Goal: Task Accomplishment & Management: Use online tool/utility

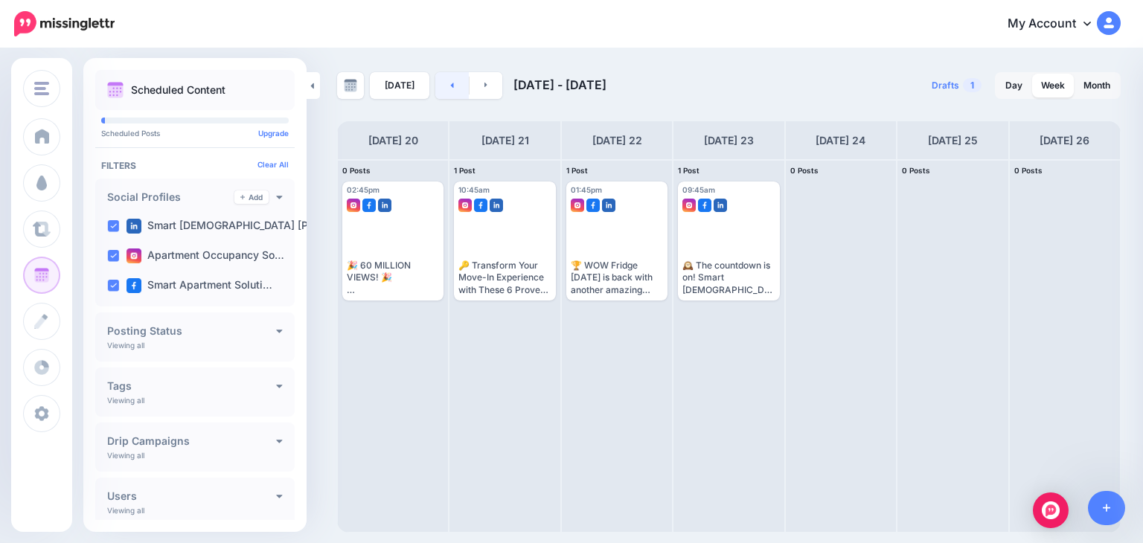
click at [445, 83] on link at bounding box center [451, 85] width 33 height 27
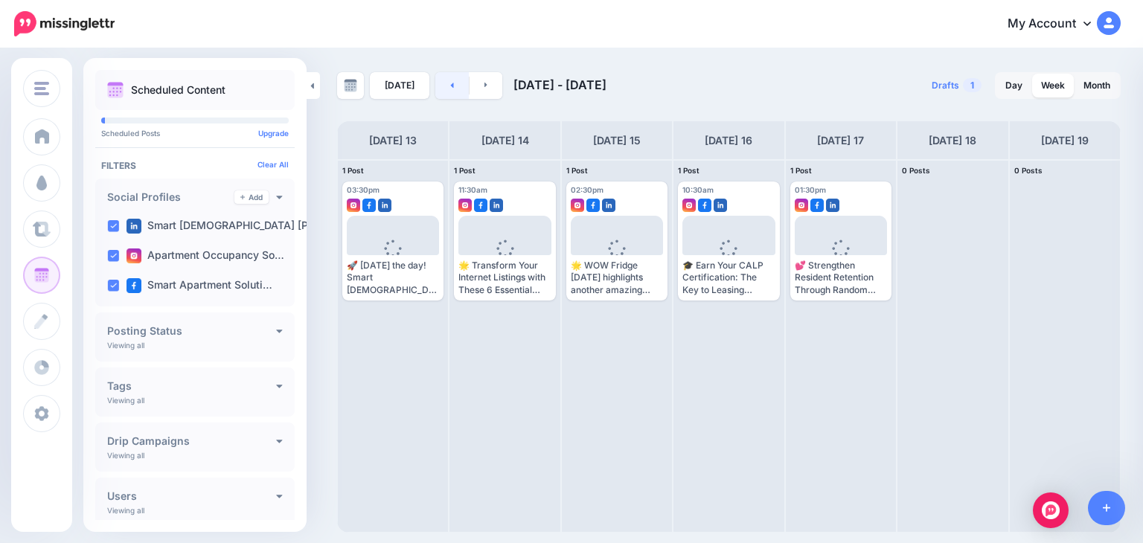
click at [445, 83] on link at bounding box center [451, 85] width 33 height 27
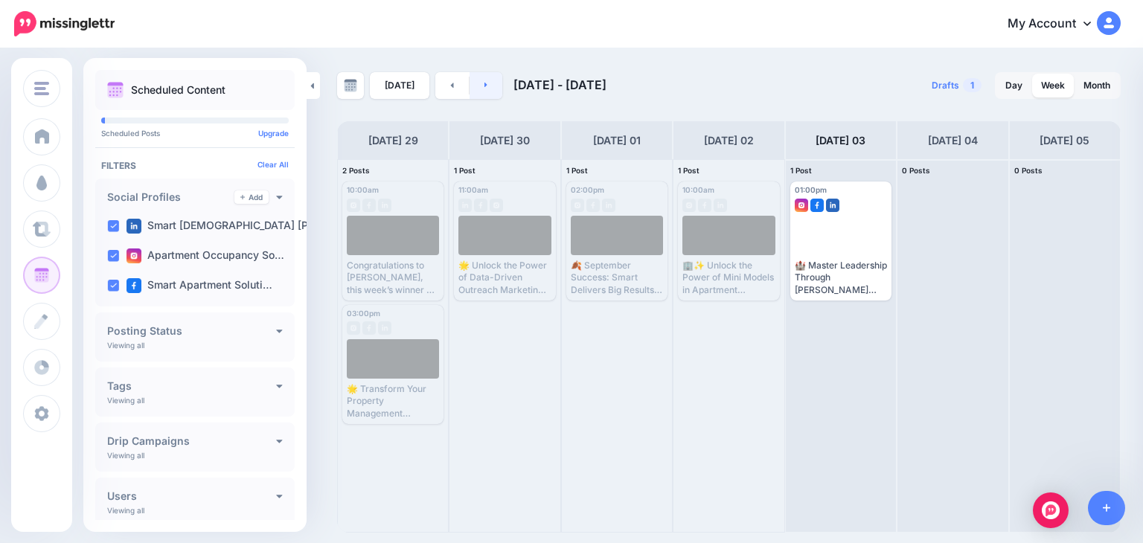
click at [487, 78] on link at bounding box center [485, 85] width 33 height 27
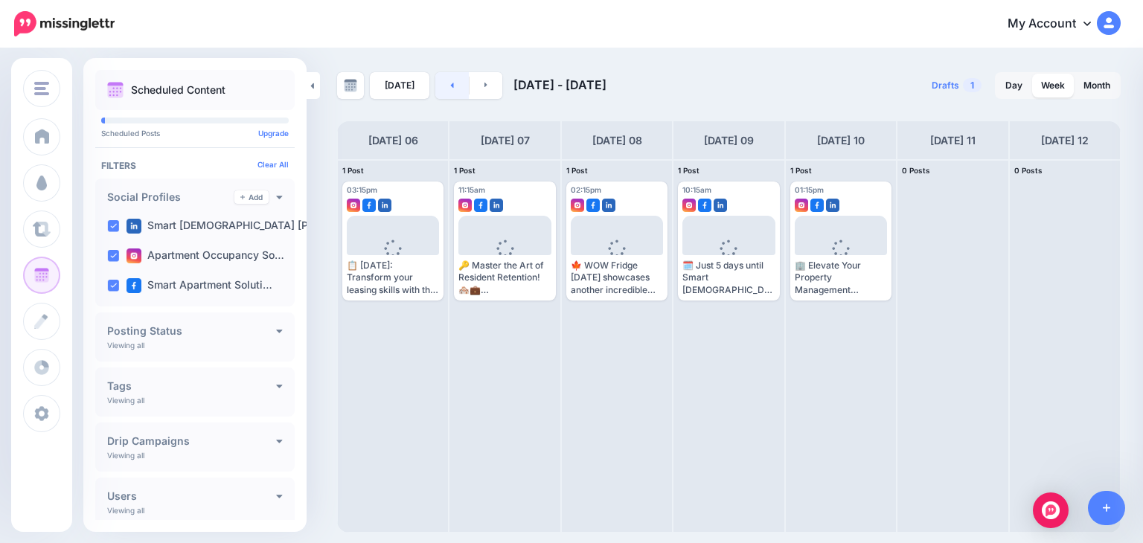
click at [444, 89] on link at bounding box center [451, 85] width 33 height 27
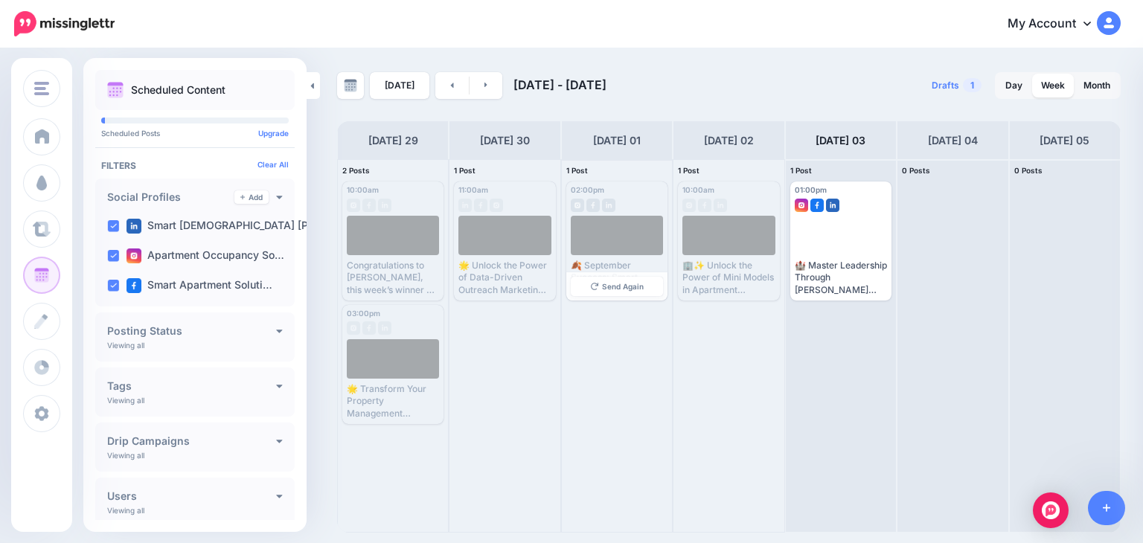
drag, startPoint x: 574, startPoint y: 279, endPoint x: 587, endPoint y: 279, distance: 12.6
click at [587, 279] on div "02:00pm [DATE] 02:00pm Published 🍂 September Success: Smart Delivers Big Result…" at bounding box center [616, 241] width 101 height 119
click at [479, 82] on link at bounding box center [485, 85] width 33 height 27
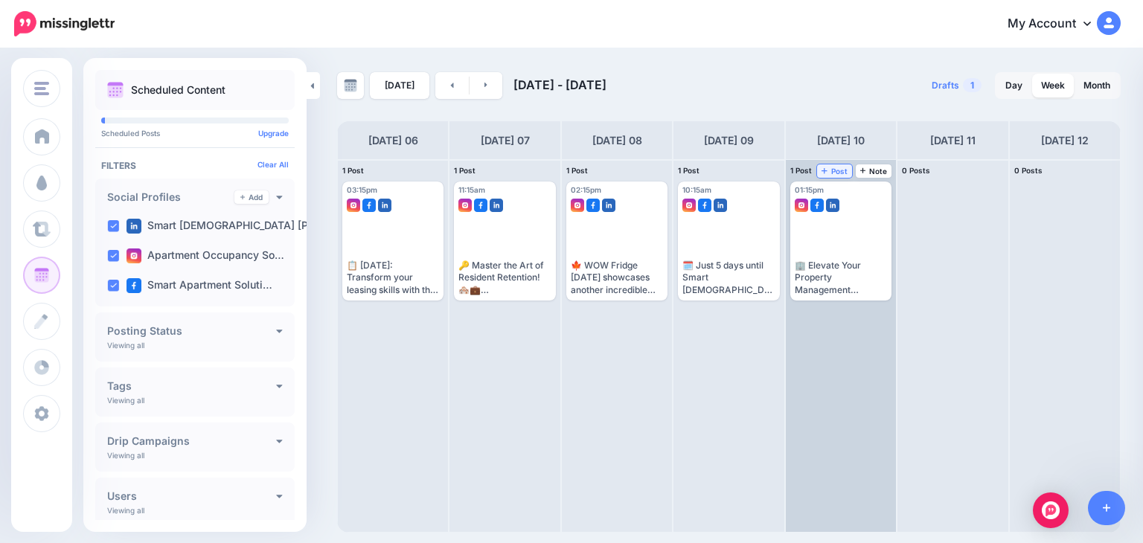
click at [836, 170] on span "Post" at bounding box center [834, 170] width 26 height 7
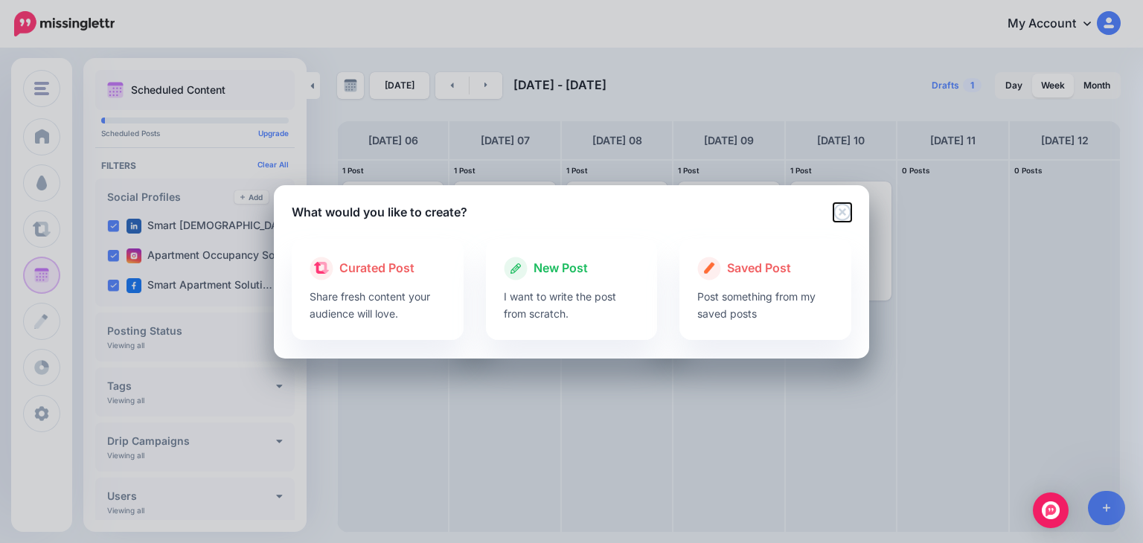
click at [835, 211] on icon "Close" at bounding box center [842, 212] width 18 height 18
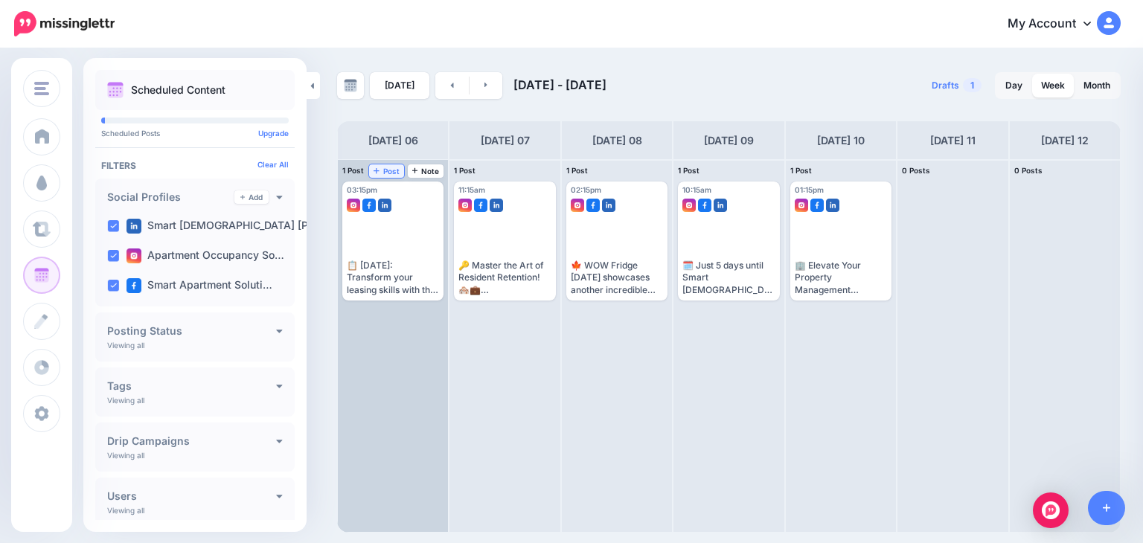
click at [388, 167] on span "Post" at bounding box center [386, 170] width 26 height 7
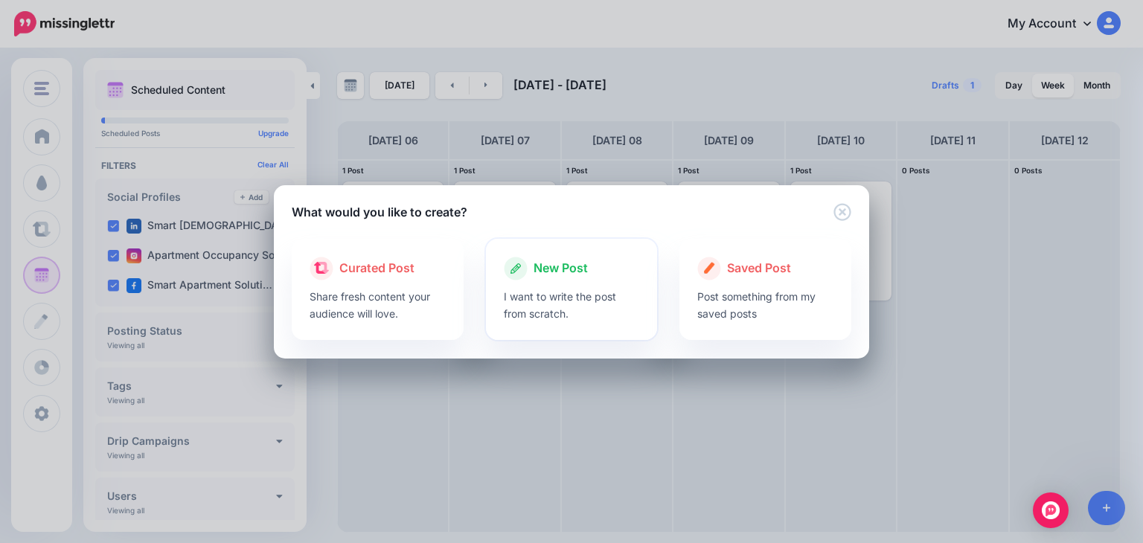
click at [567, 288] on p "I want to write the post from scratch." at bounding box center [572, 305] width 136 height 34
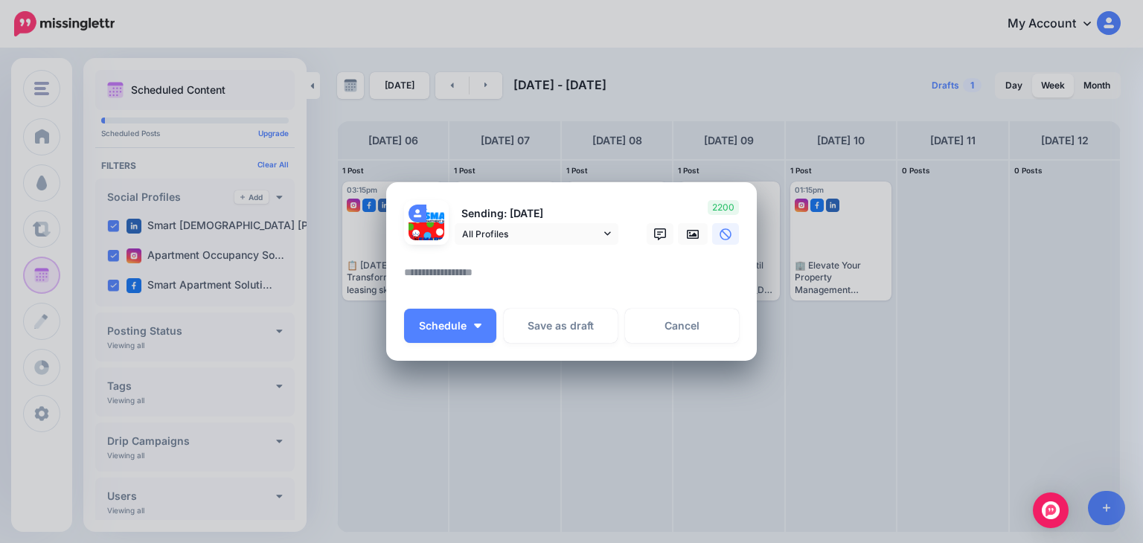
click at [436, 269] on textarea at bounding box center [575, 277] width 342 height 29
paste textarea "**********"
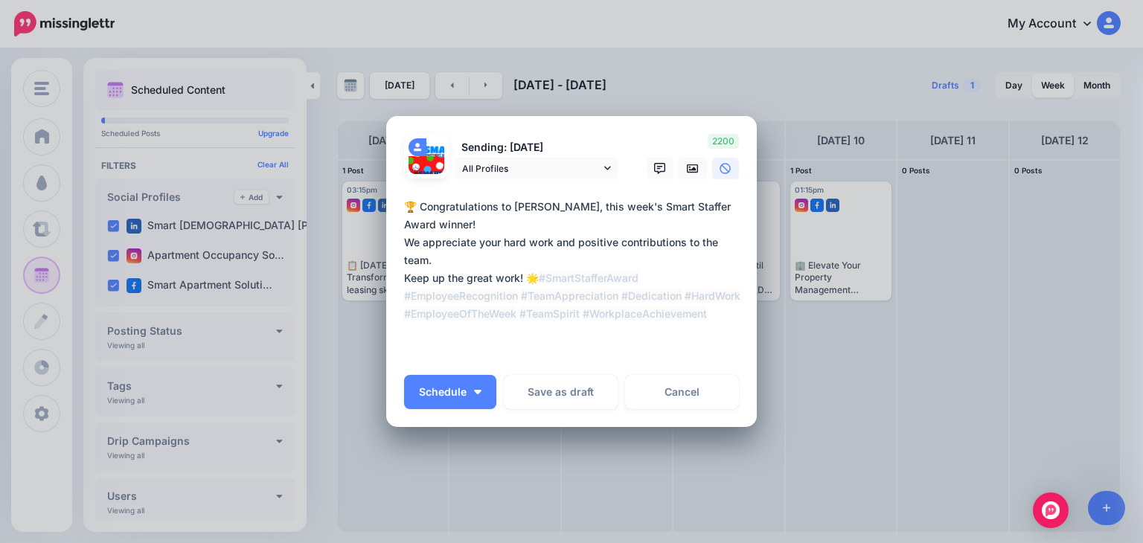
click at [474, 220] on textarea "**********" at bounding box center [575, 278] width 342 height 161
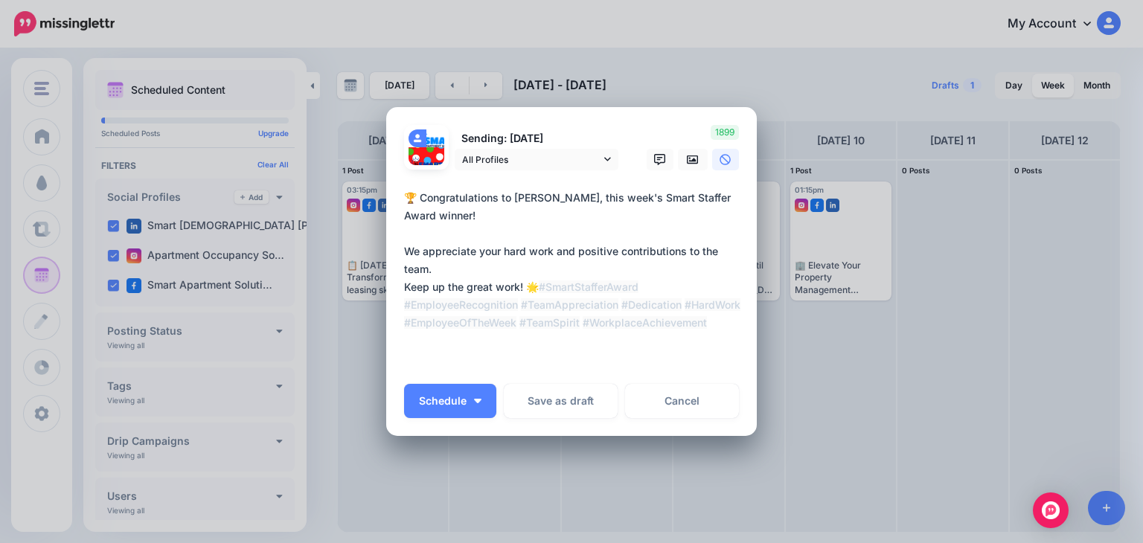
click at [461, 266] on textarea "**********" at bounding box center [575, 278] width 342 height 179
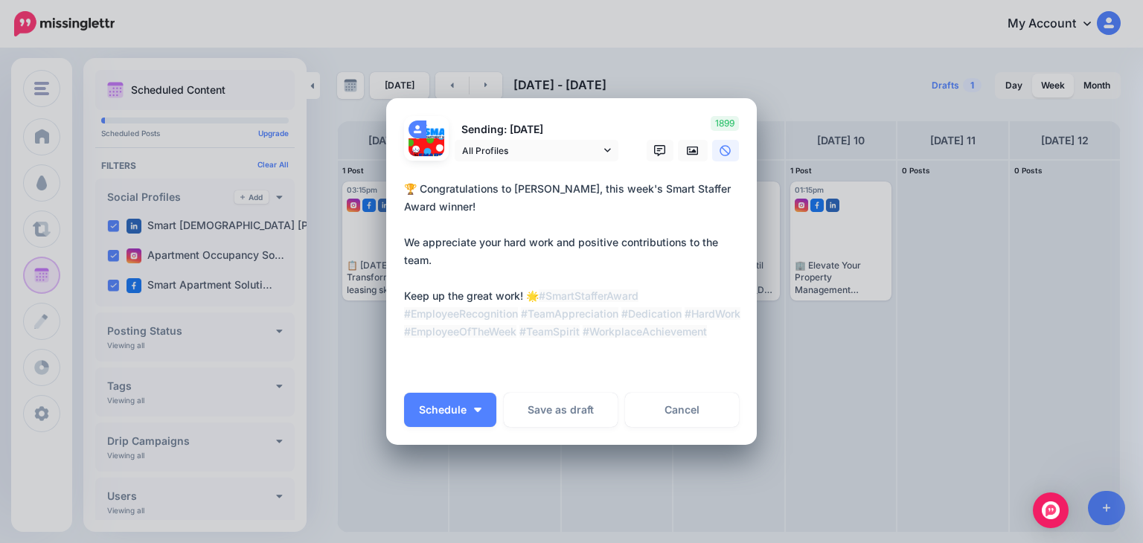
click at [544, 293] on textarea "**********" at bounding box center [575, 278] width 342 height 196
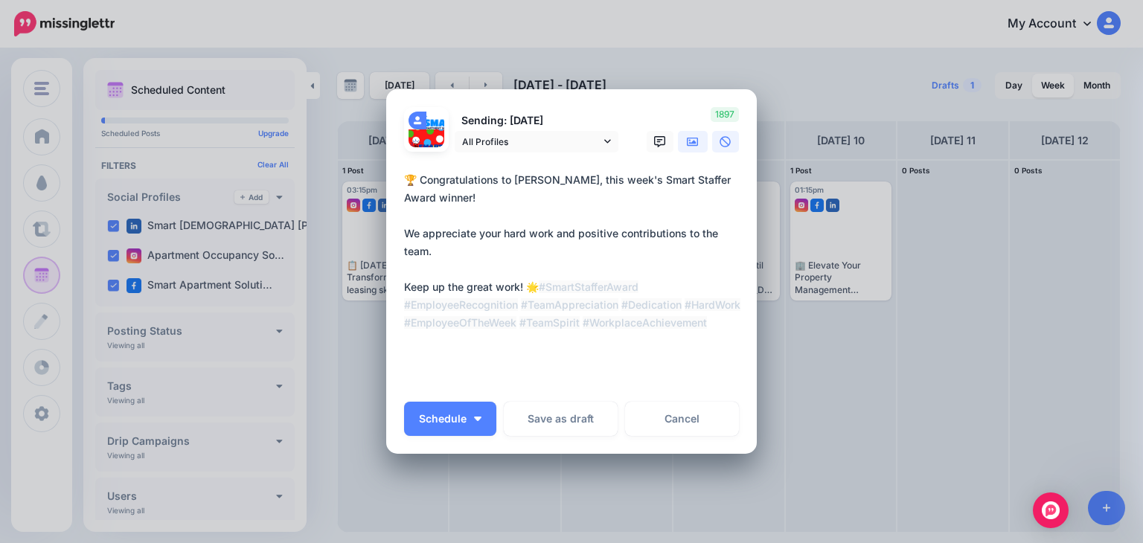
type textarea "**********"
click at [690, 145] on icon at bounding box center [693, 141] width 12 height 9
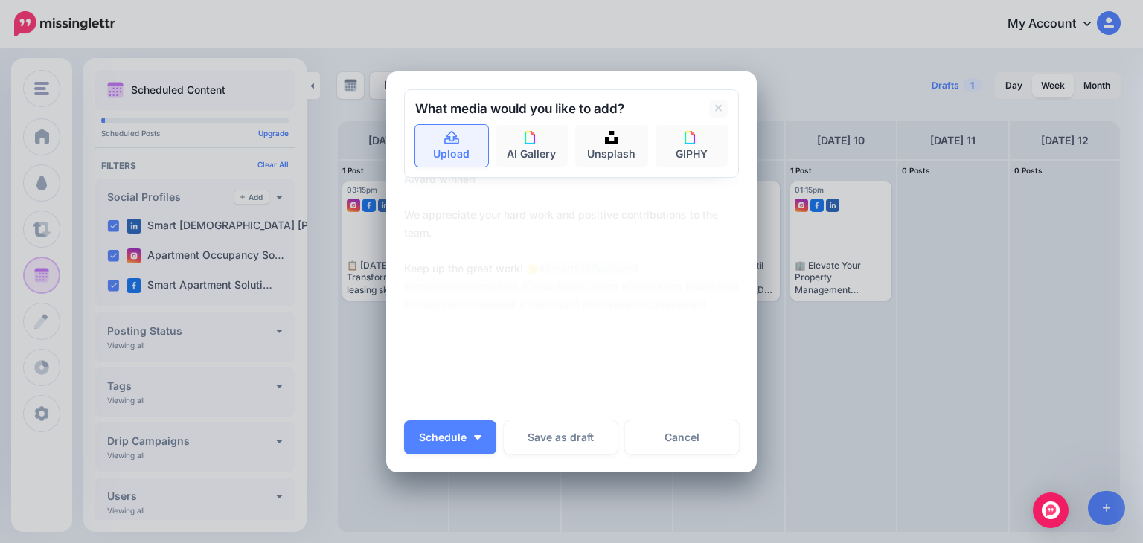
click at [447, 137] on icon at bounding box center [451, 136] width 15 height 13
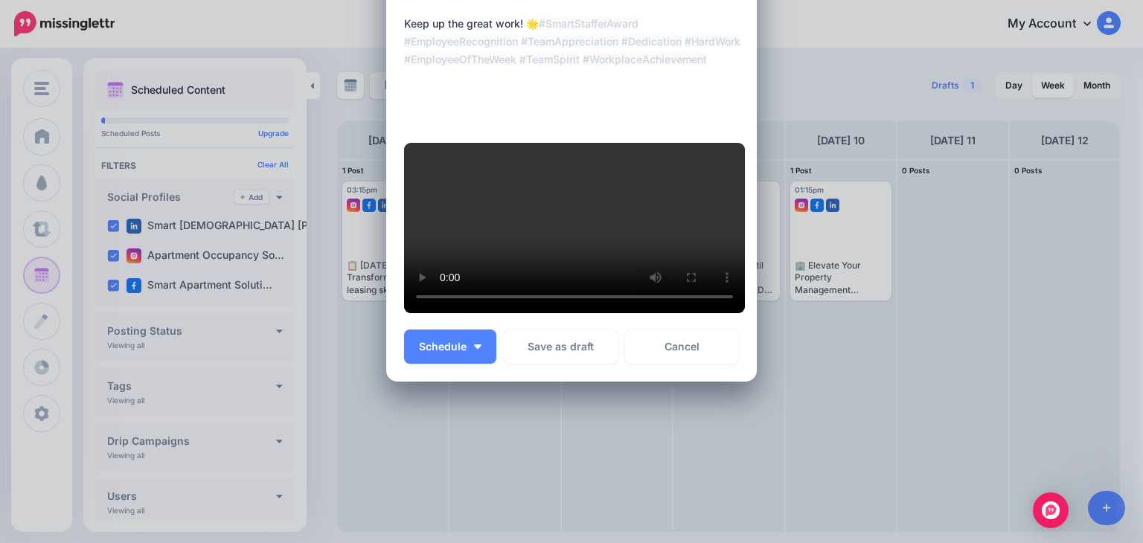
scroll to position [348, 0]
click at [417, 364] on button "Schedule" at bounding box center [450, 347] width 92 height 34
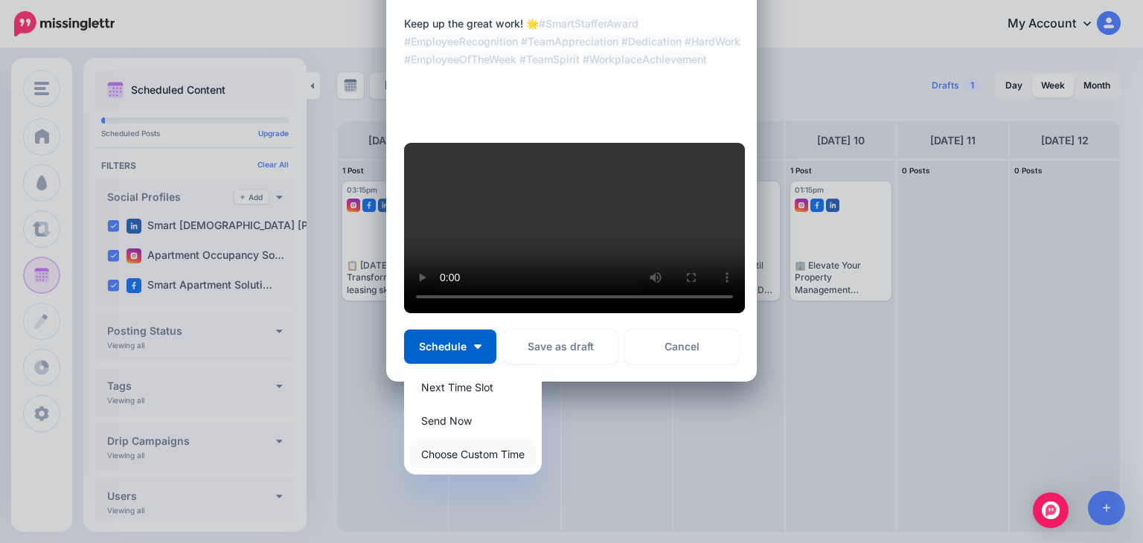
click at [431, 468] on link "Choose Custom Time" at bounding box center [473, 454] width 126 height 29
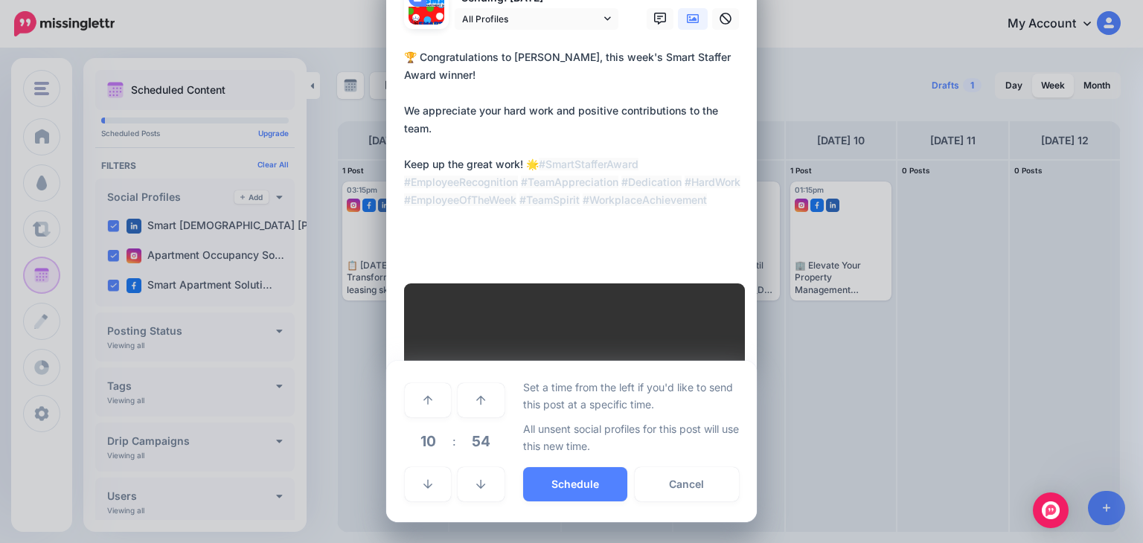
scroll to position [223, 0]
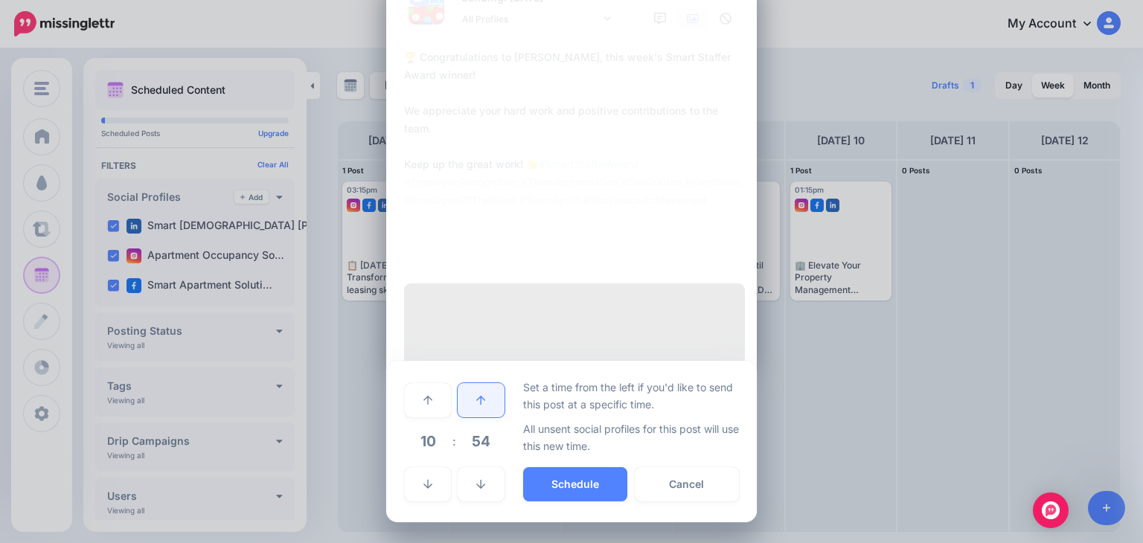
click at [479, 400] on icon at bounding box center [480, 400] width 9 height 9
click at [478, 399] on icon at bounding box center [480, 400] width 9 height 9
click at [478, 398] on icon at bounding box center [480, 400] width 9 height 9
click at [478, 399] on icon at bounding box center [480, 400] width 9 height 9
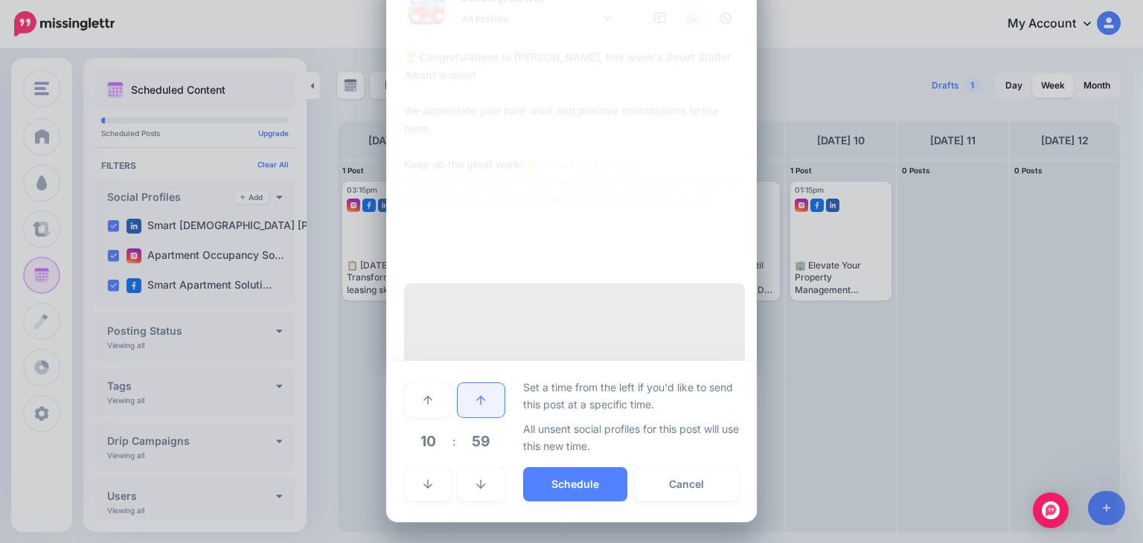
click at [478, 399] on icon at bounding box center [480, 400] width 9 height 9
click at [411, 483] on link at bounding box center [428, 484] width 46 height 34
click at [566, 486] on button "Schedule" at bounding box center [575, 484] width 104 height 34
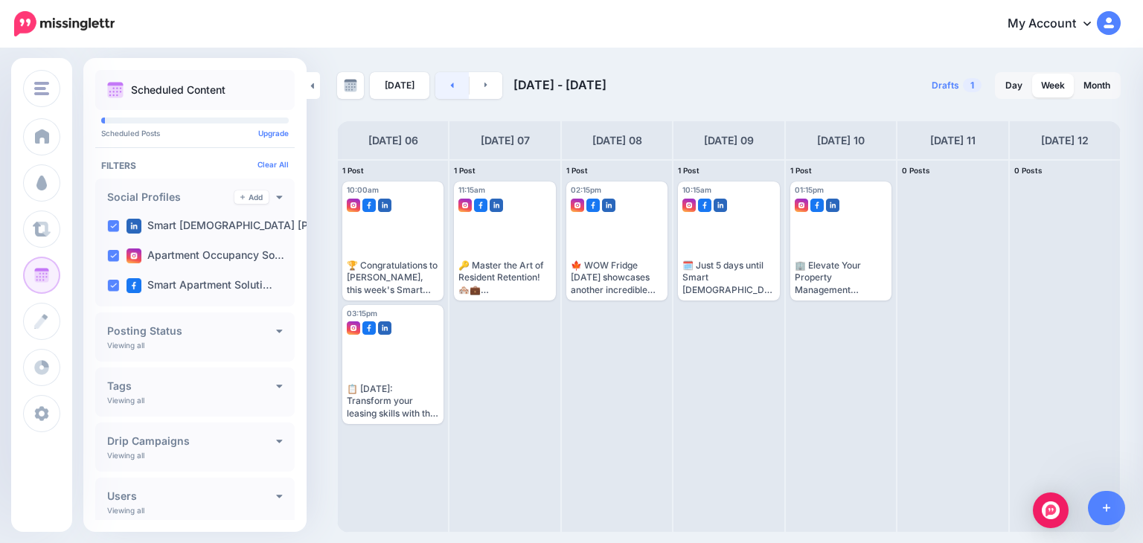
click at [445, 85] on link at bounding box center [451, 85] width 33 height 27
